Goal: Task Accomplishment & Management: Use online tool/utility

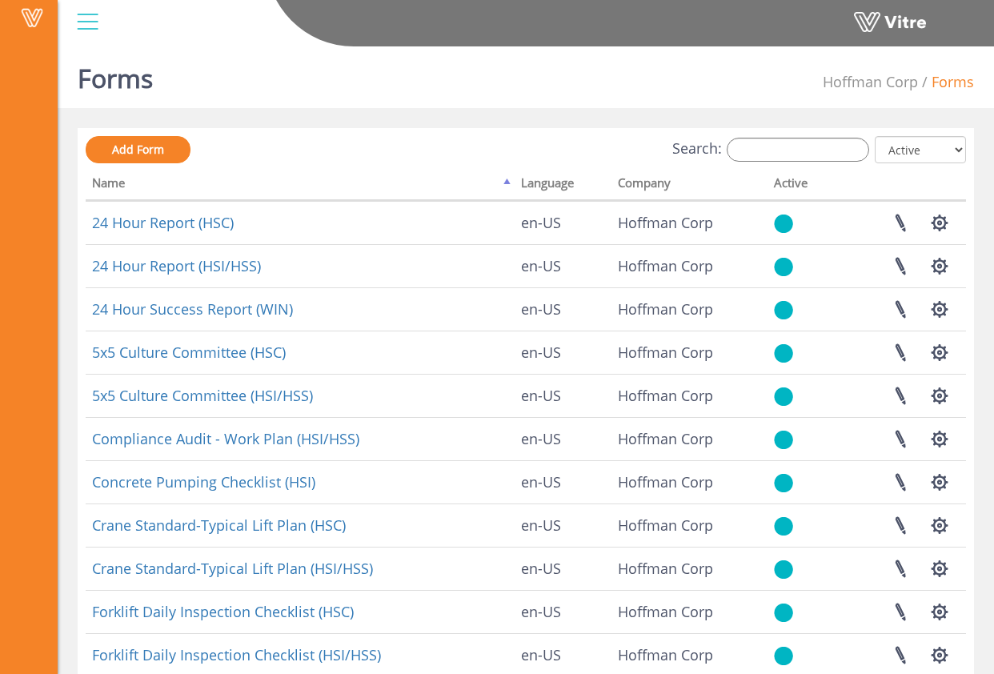
click at [791, 163] on div "Search: All Active Not Active" at bounding box center [526, 151] width 881 height 30
click at [785, 151] on input "Search:" at bounding box center [798, 150] width 143 height 24
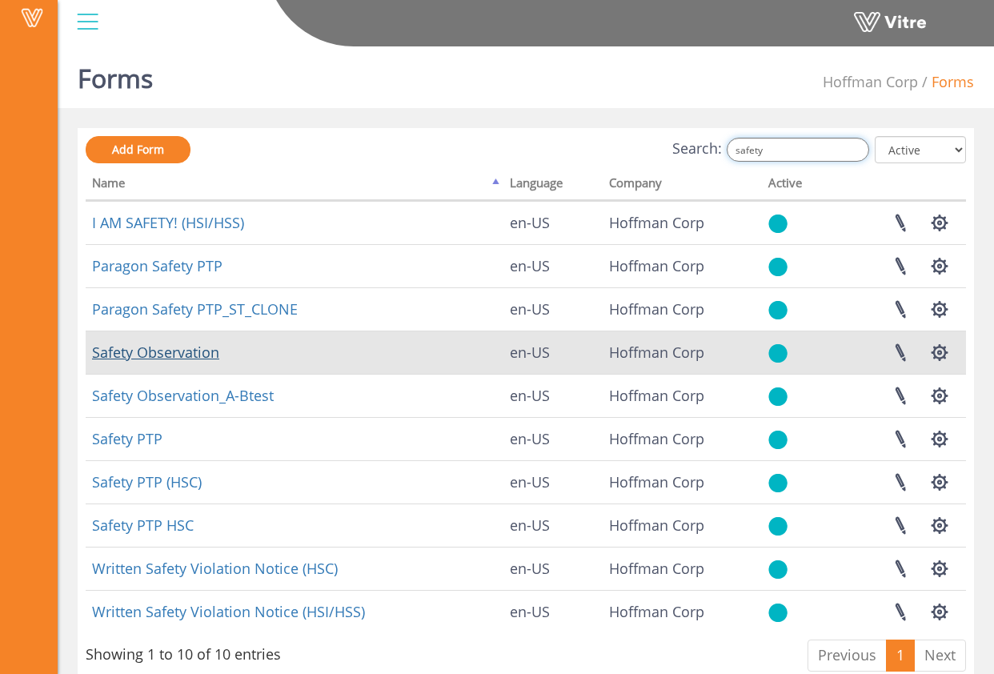
type input "safety"
click at [201, 357] on link "Safety Observation" at bounding box center [155, 352] width 127 height 19
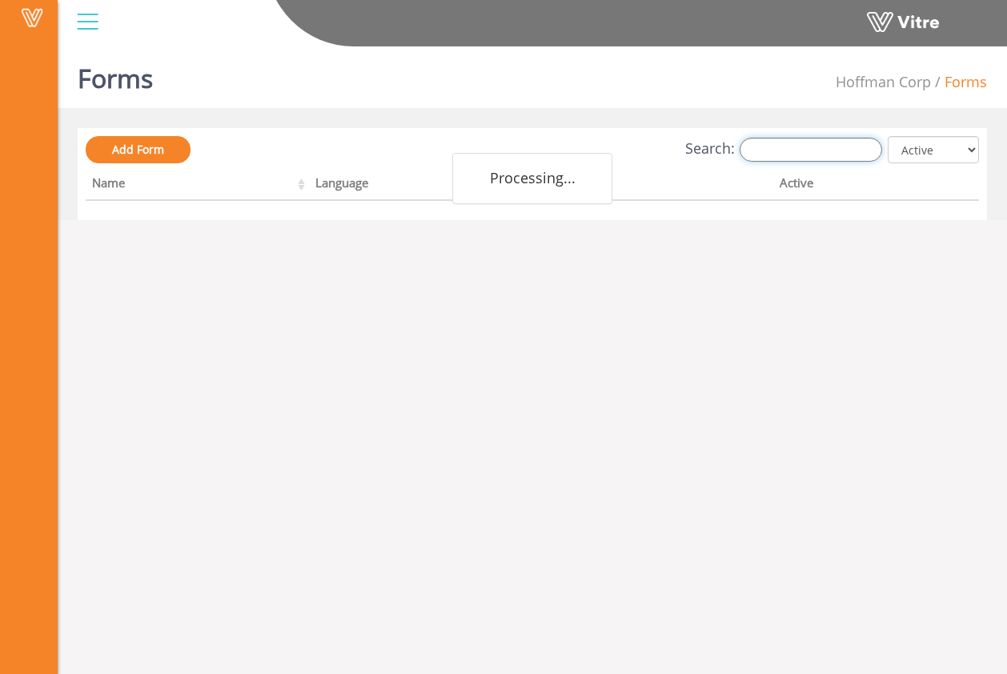
click at [798, 150] on input "Search:" at bounding box center [811, 150] width 143 height 24
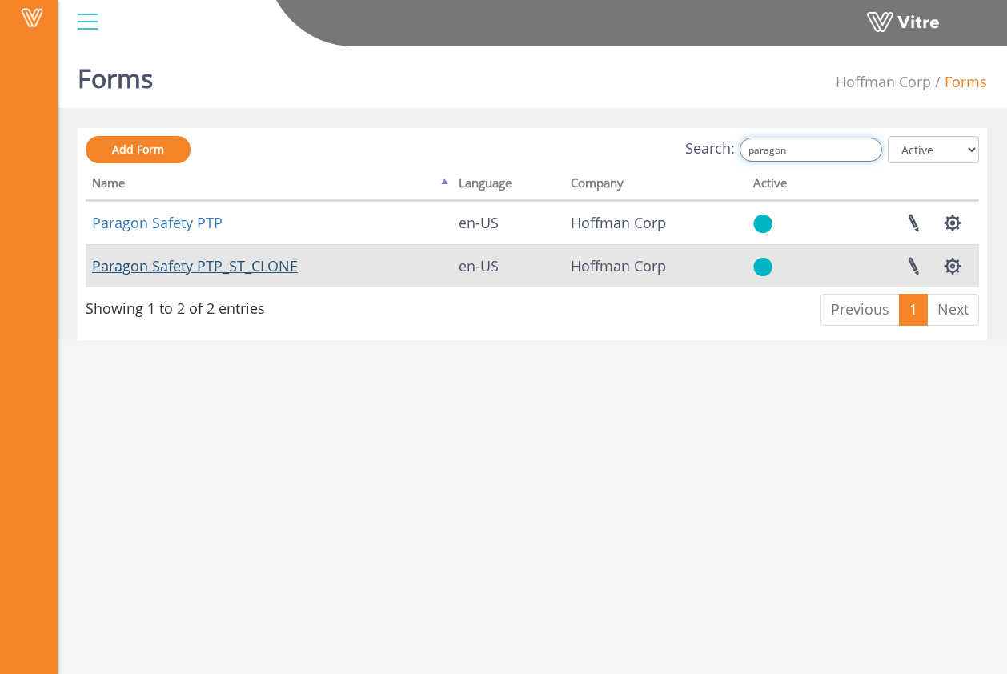
type input "paragon"
click at [267, 266] on link "Paragon Safety PTP_ST_CLONE" at bounding box center [195, 265] width 206 height 19
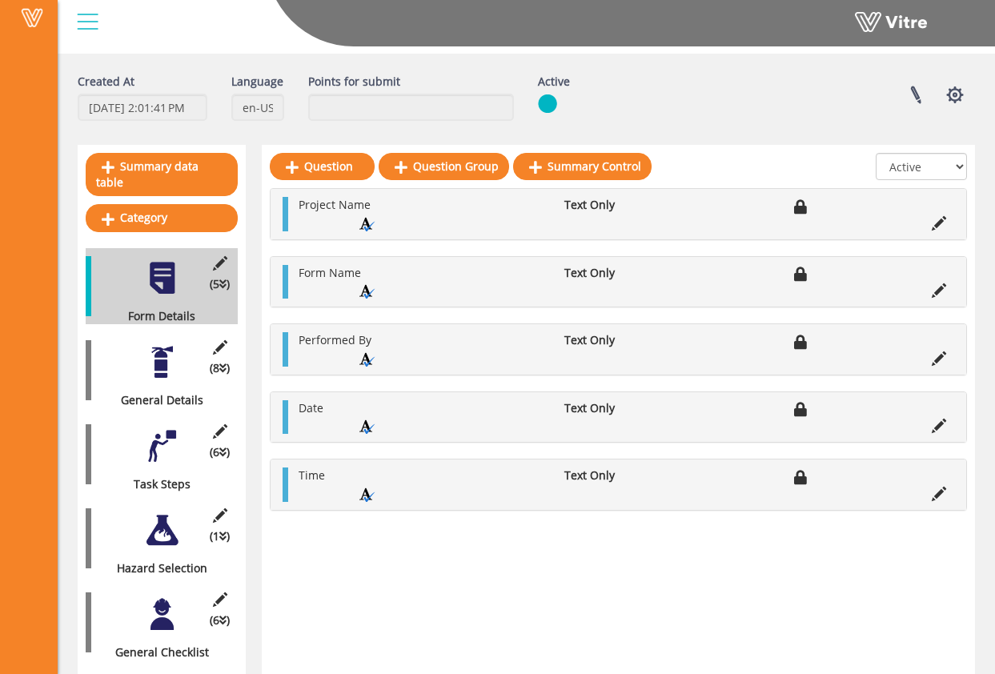
scroll to position [166, 0]
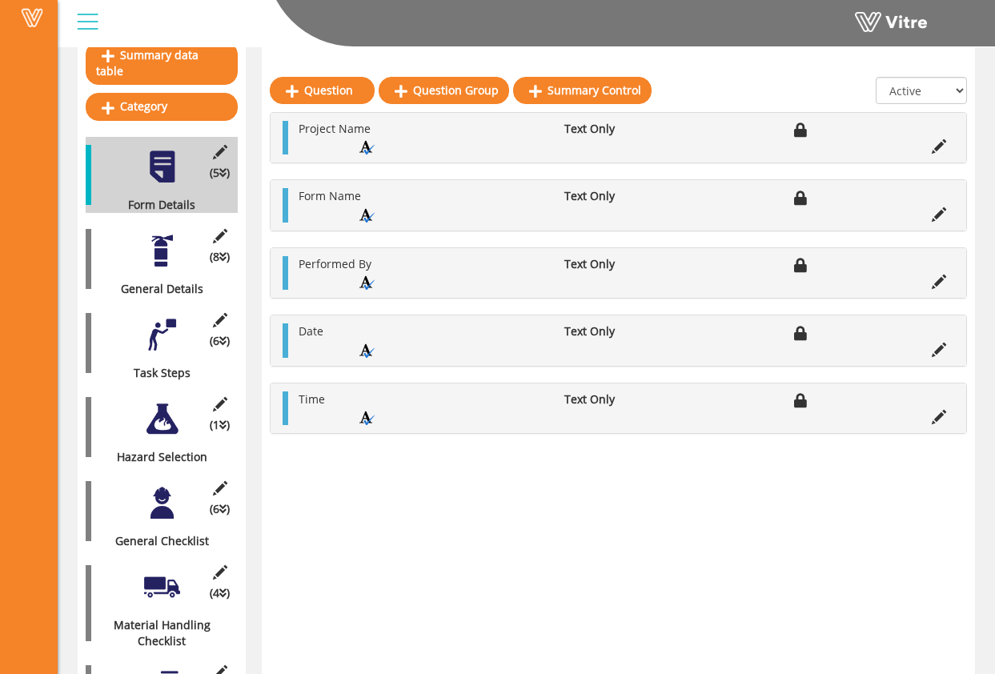
click at [163, 240] on div at bounding box center [162, 251] width 36 height 36
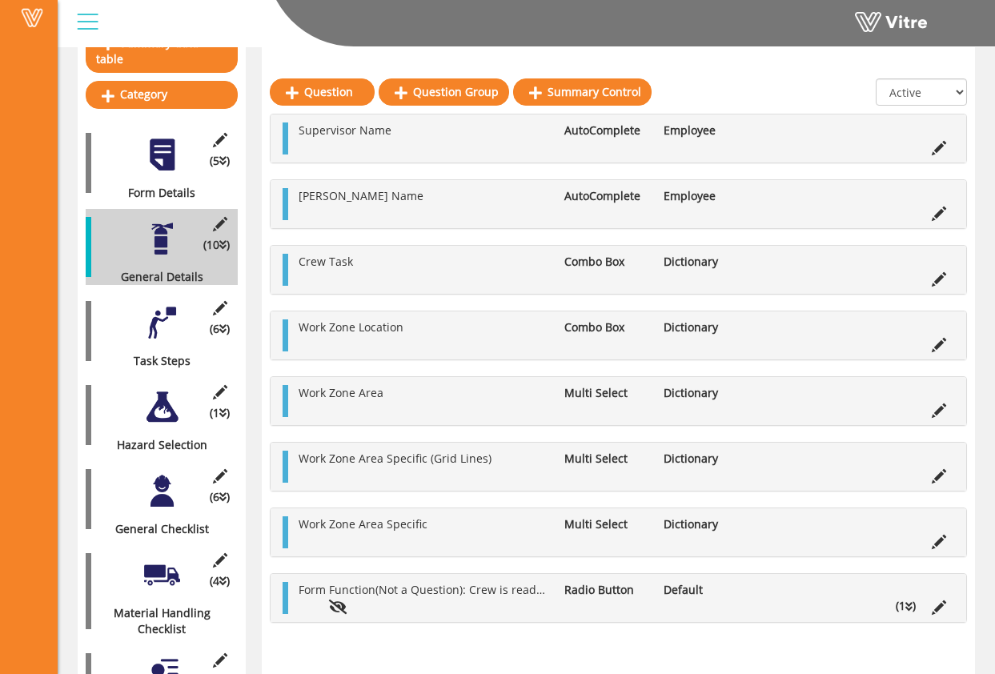
scroll to position [193, 0]
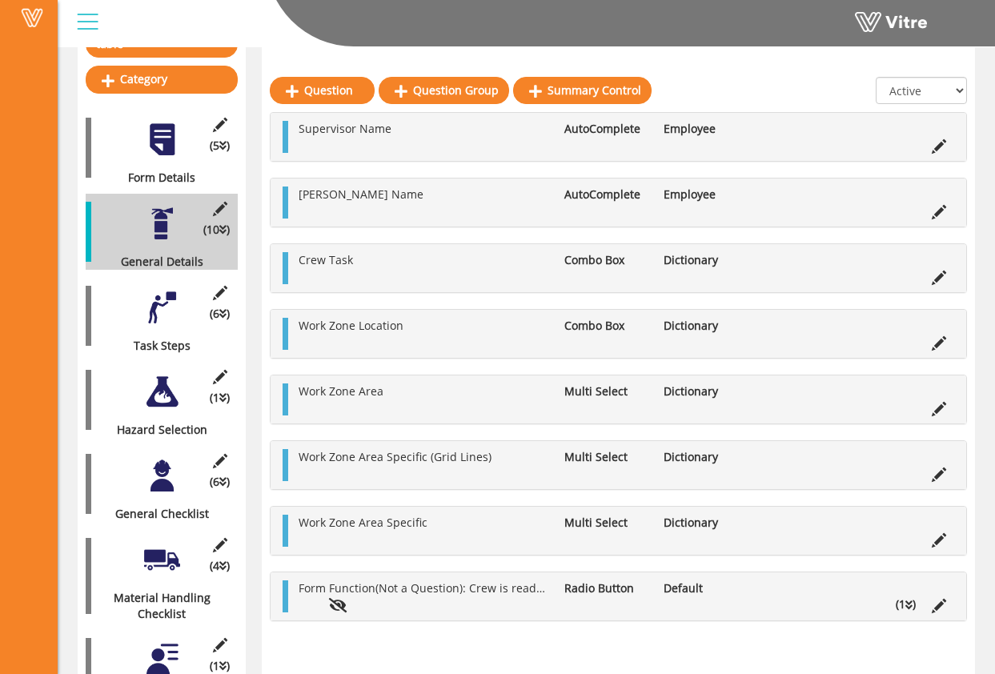
click at [155, 290] on div at bounding box center [162, 308] width 36 height 36
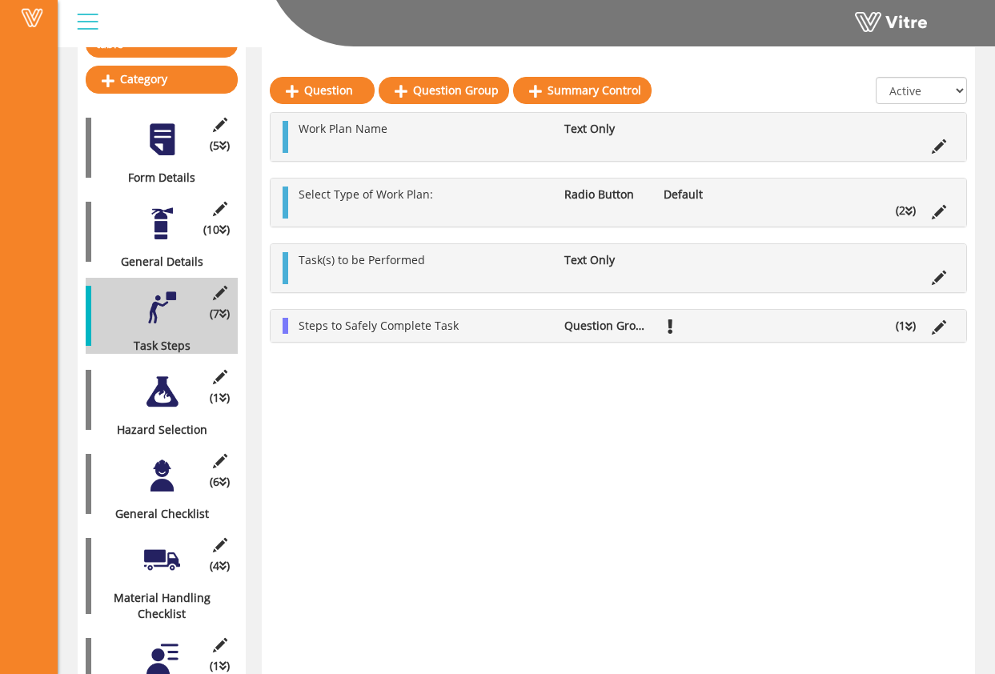
click at [157, 381] on div at bounding box center [162, 392] width 36 height 36
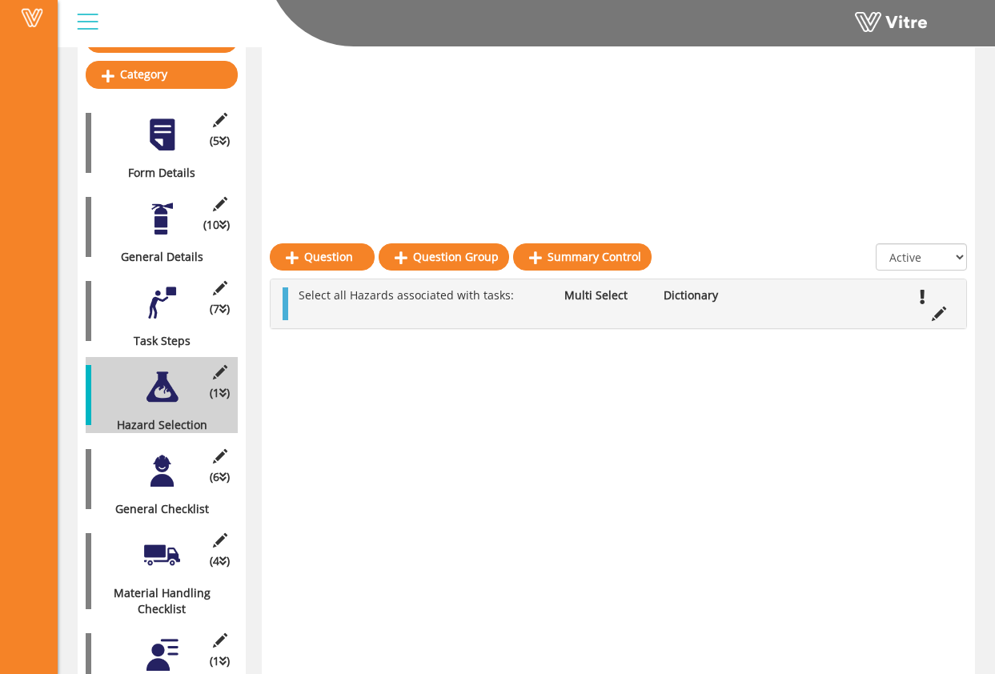
scroll to position [0, 0]
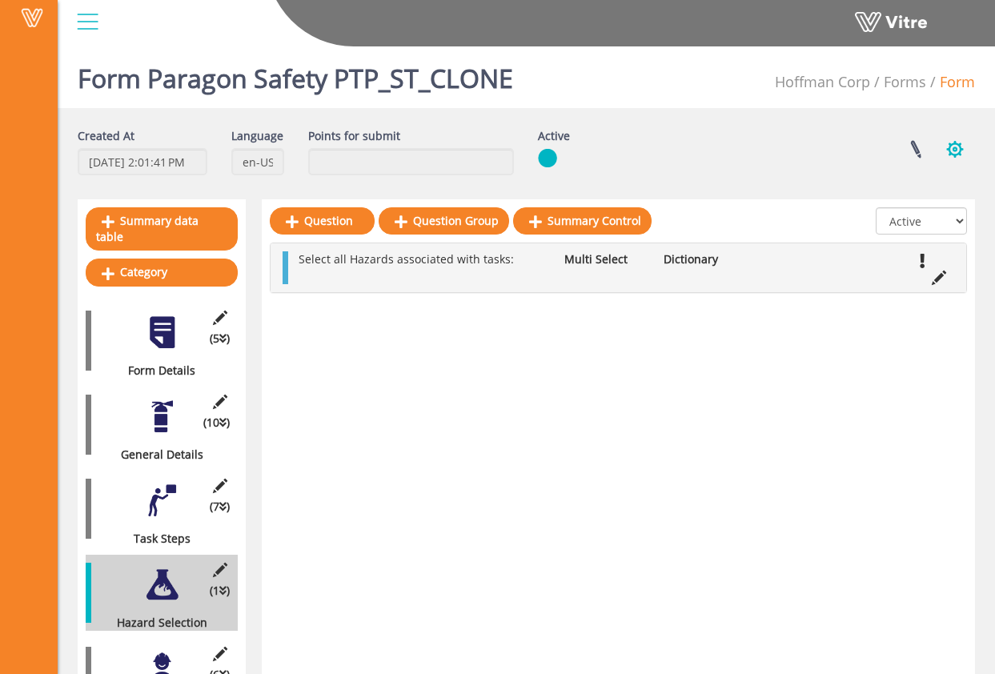
click at [960, 151] on button "button" at bounding box center [955, 149] width 40 height 42
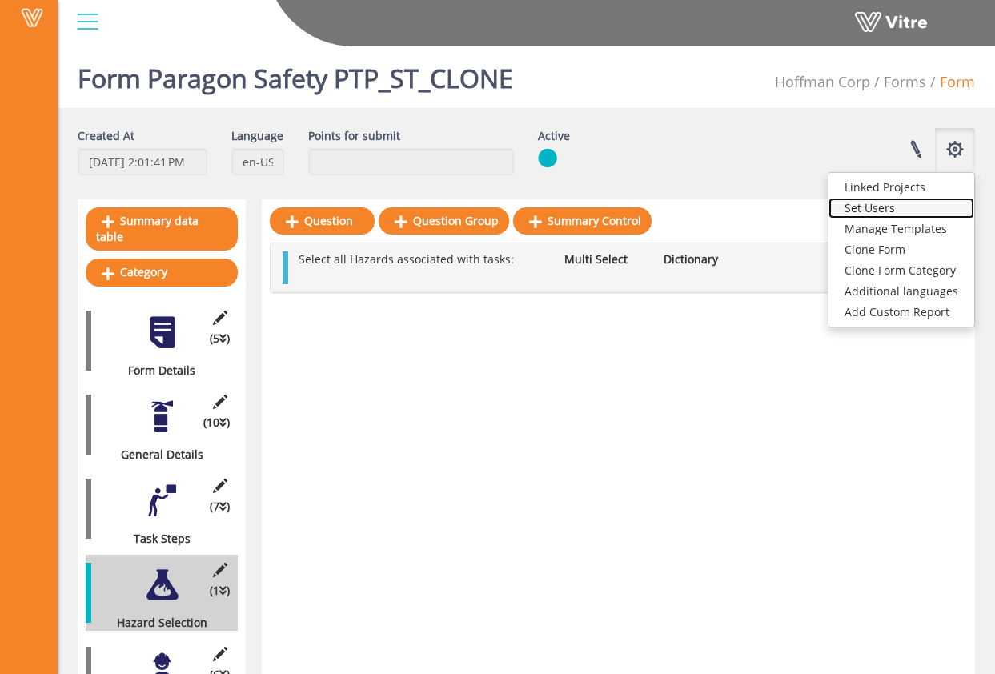
click at [934, 211] on link "Set Users" at bounding box center [902, 208] width 146 height 21
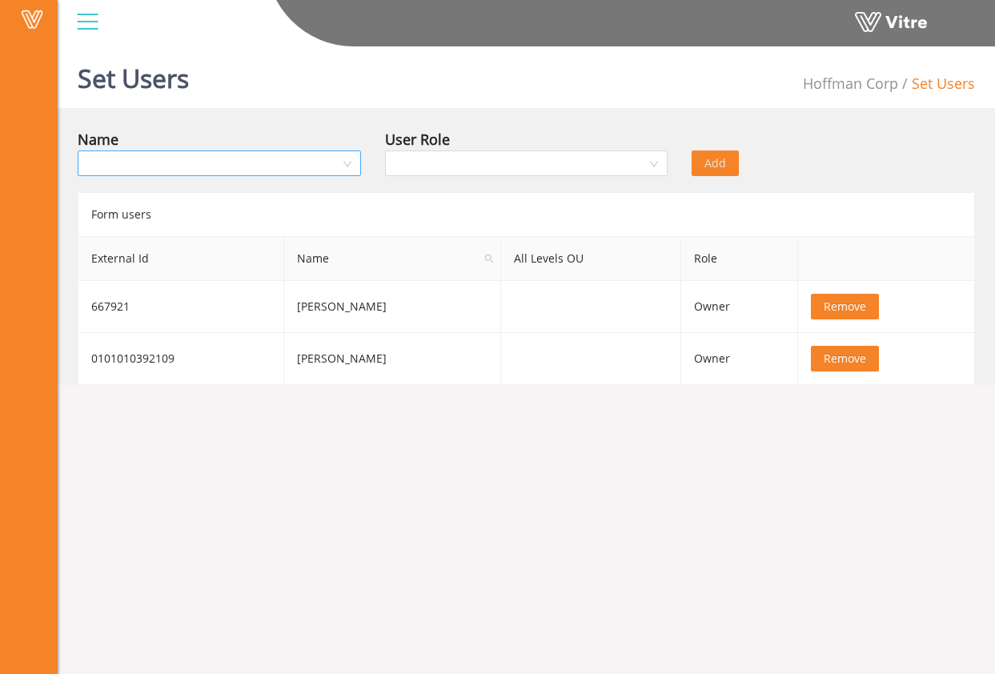
click at [314, 158] on input "search" at bounding box center [213, 163] width 253 height 24
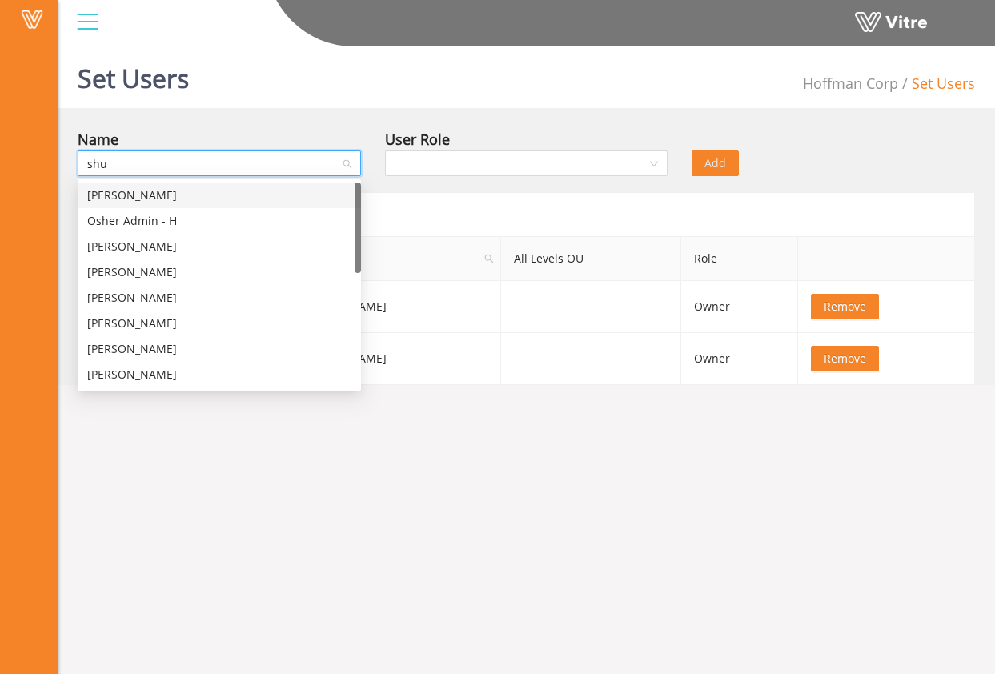
type input "shub"
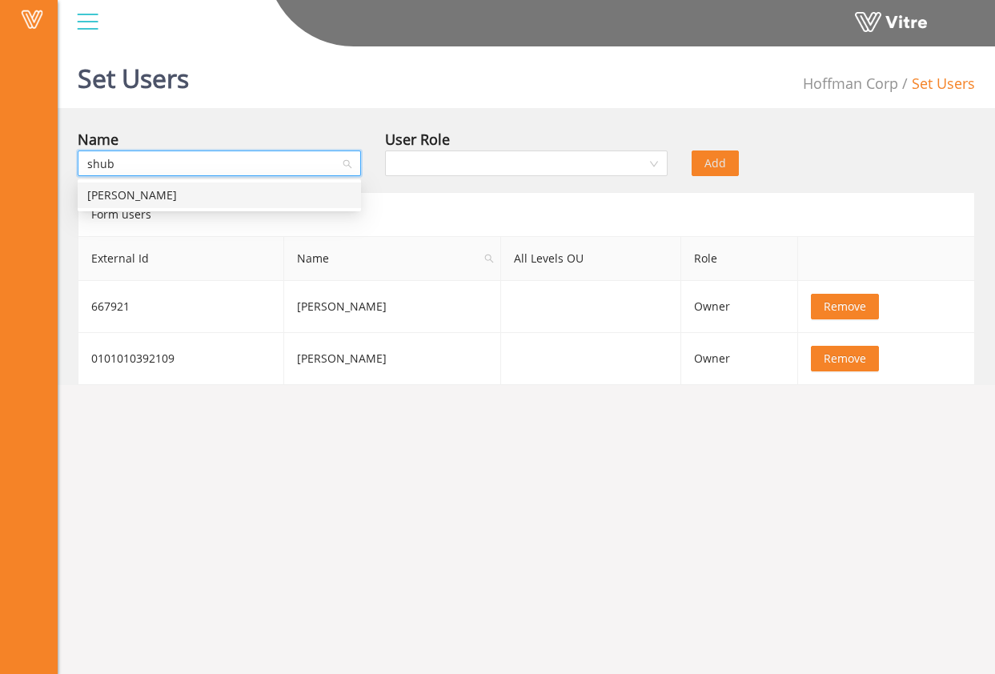
click at [248, 199] on div "Shubha Sharma" at bounding box center [219, 196] width 264 height 18
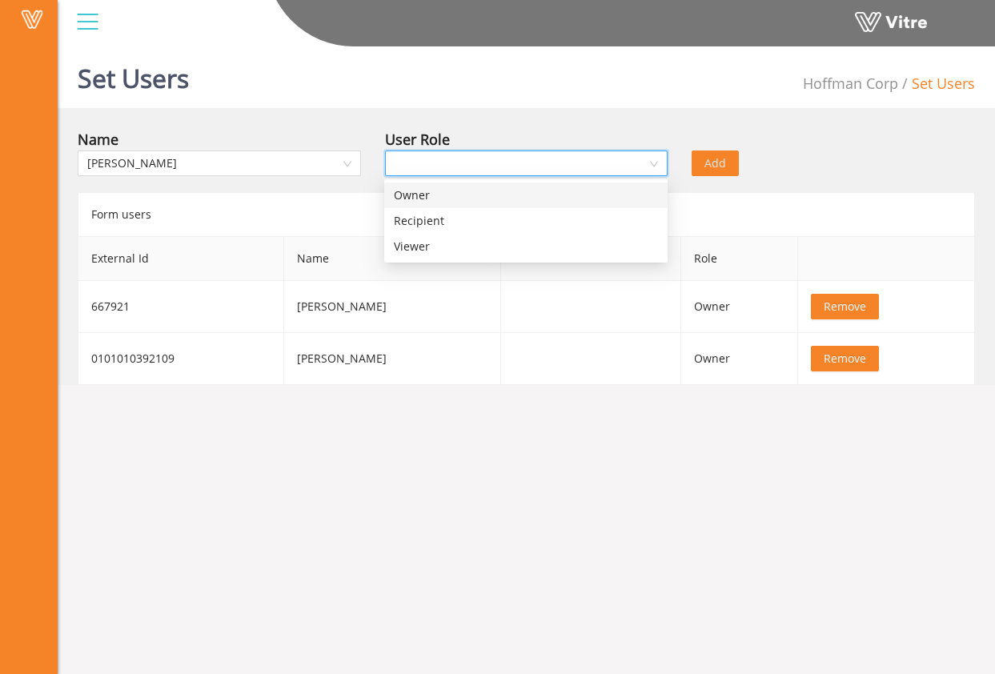
click at [443, 159] on input "search" at bounding box center [521, 163] width 253 height 24
click at [441, 193] on div "Owner" at bounding box center [526, 196] width 264 height 18
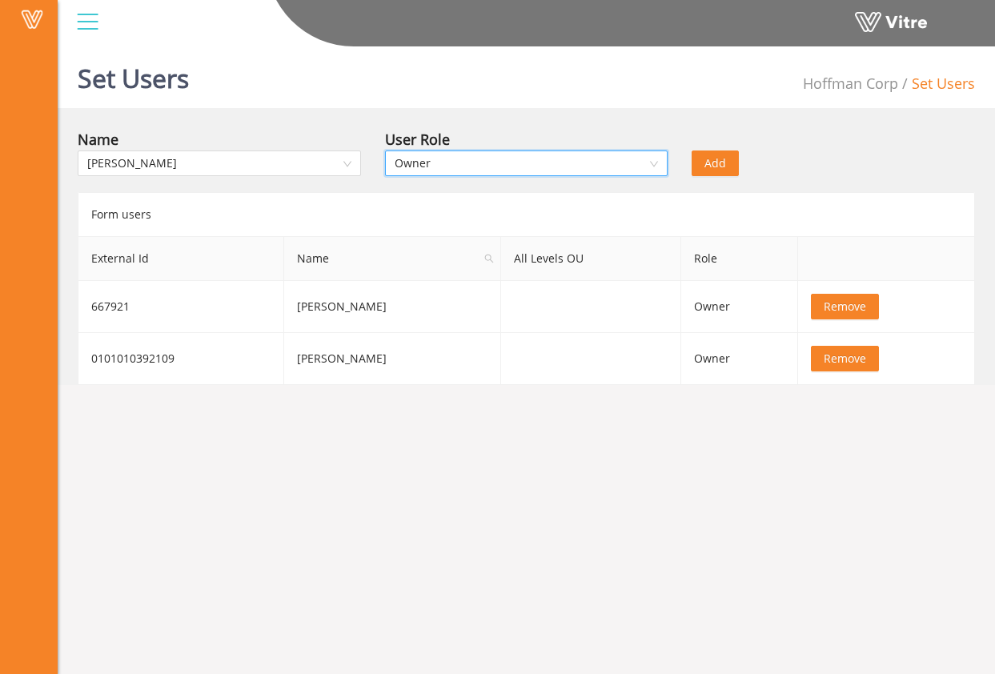
click at [812, 161] on div "Add" at bounding box center [757, 152] width 154 height 48
click at [721, 163] on span "Add" at bounding box center [716, 164] width 22 height 18
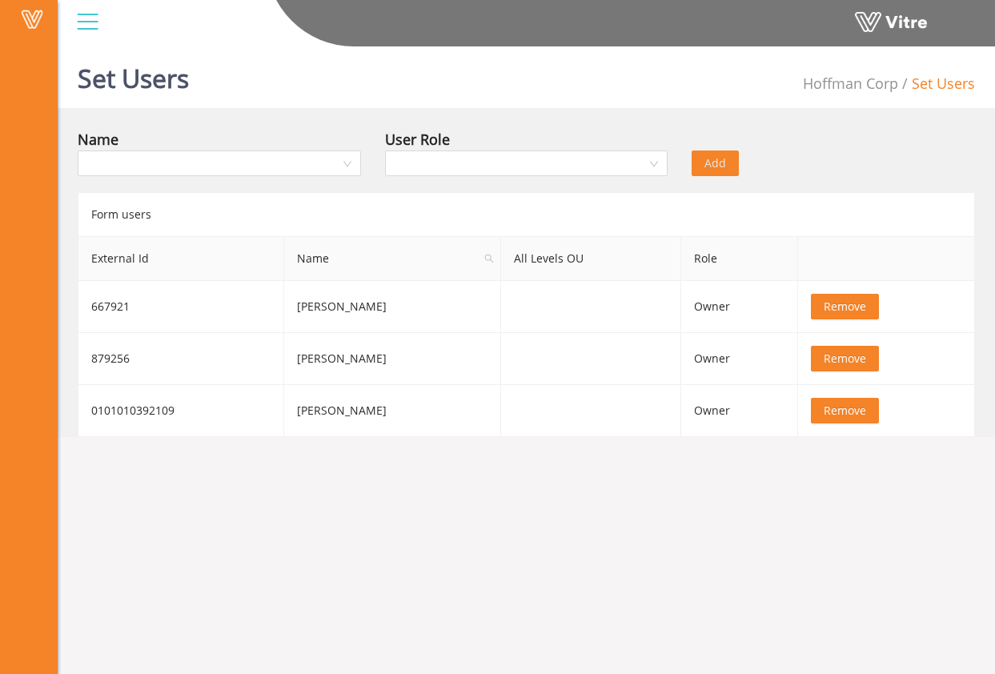
click at [606, 121] on div "Set Users Hoffman Corp Set Users Name User Role Add Form users External Id Name…" at bounding box center [527, 238] width 938 height 397
